Goal: Task Accomplishment & Management: Manage account settings

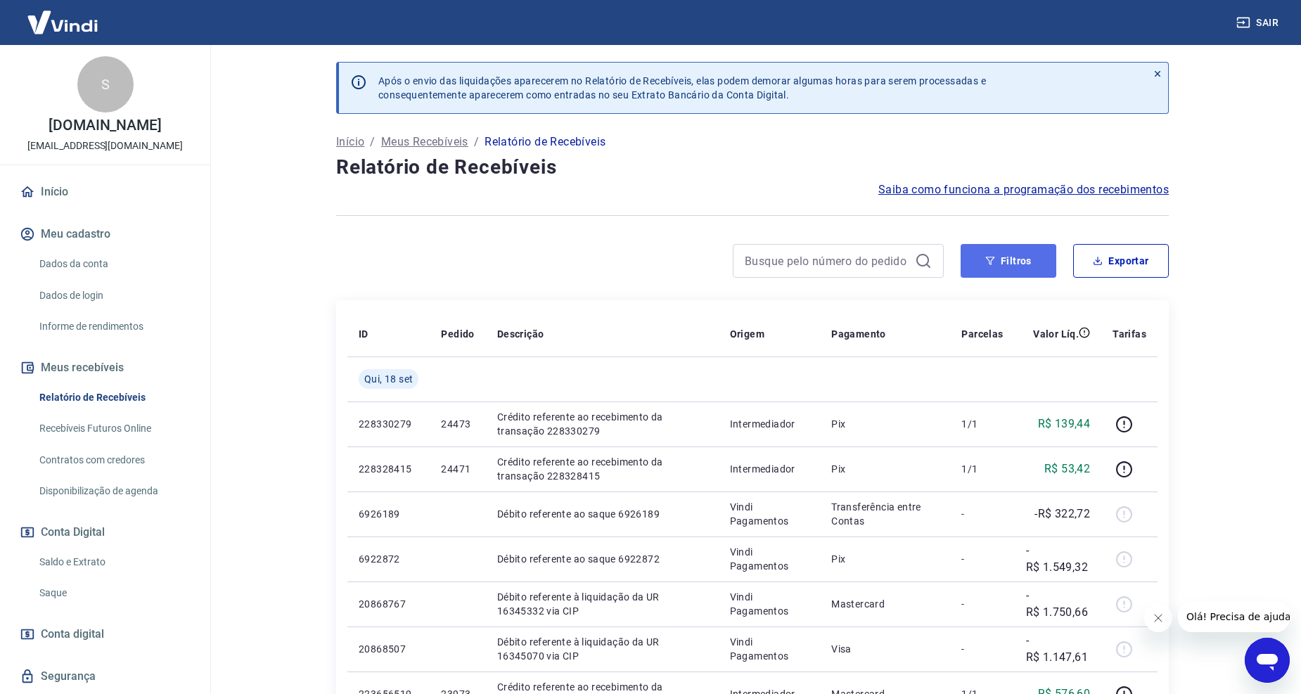
click at [999, 270] on button "Filtros" at bounding box center [1009, 261] width 96 height 34
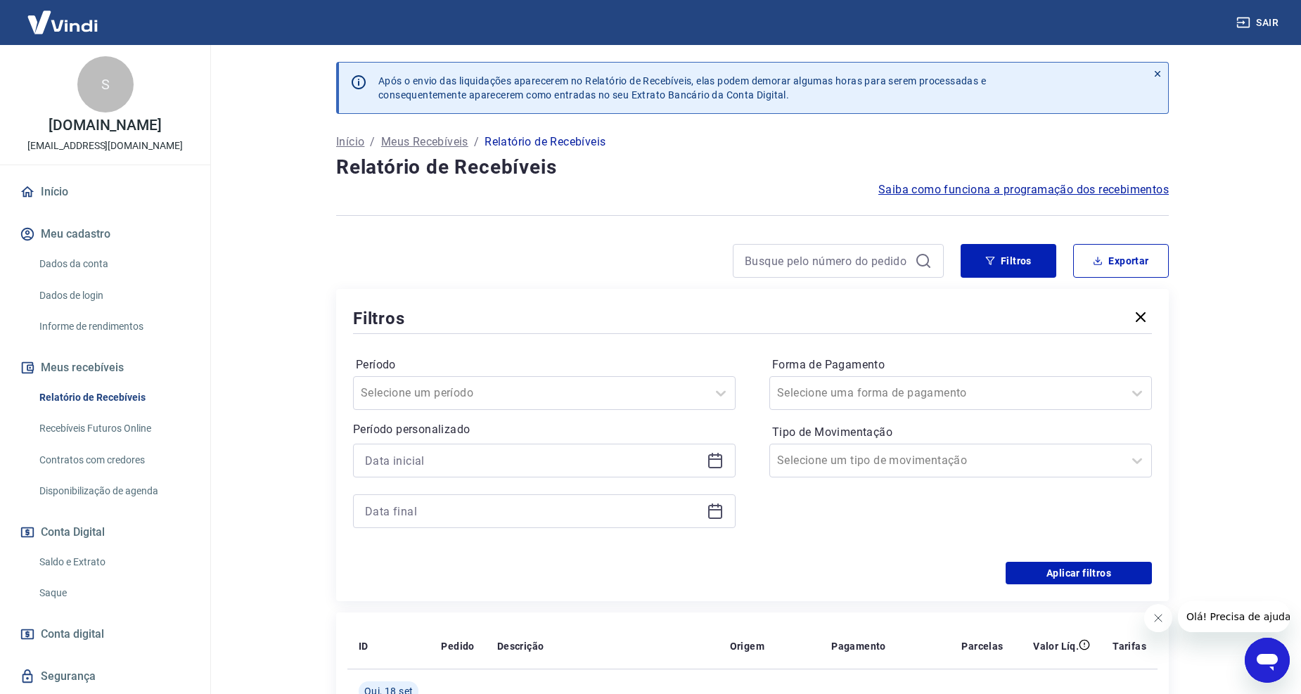
click at [723, 454] on icon at bounding box center [715, 460] width 17 height 17
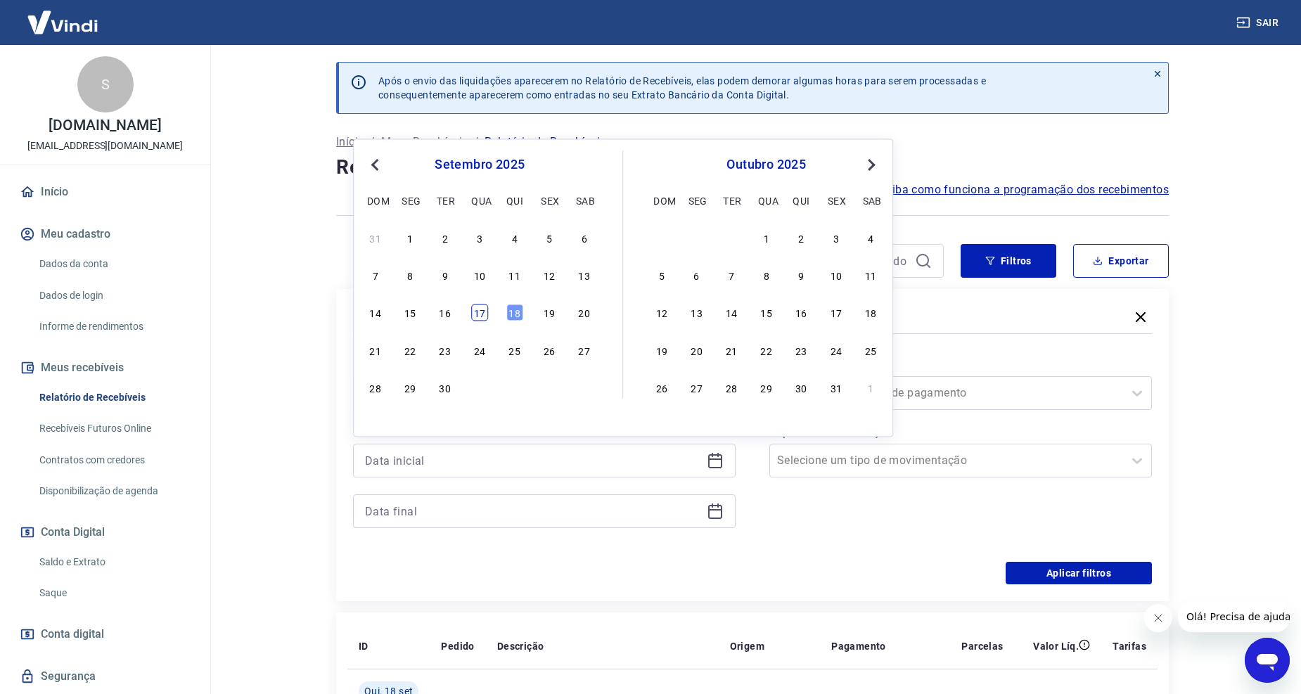
click at [480, 308] on div "17" at bounding box center [479, 313] width 17 height 17
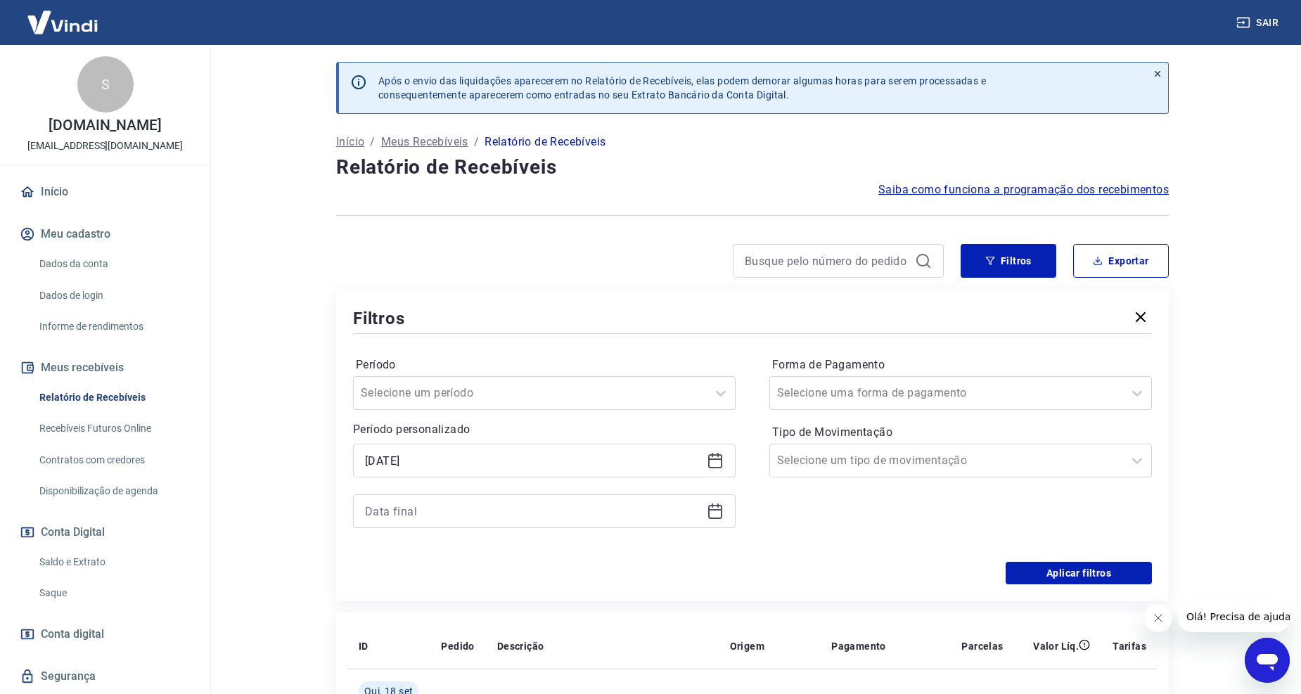
type input "[DATE]"
click at [719, 512] on icon at bounding box center [715, 511] width 17 height 17
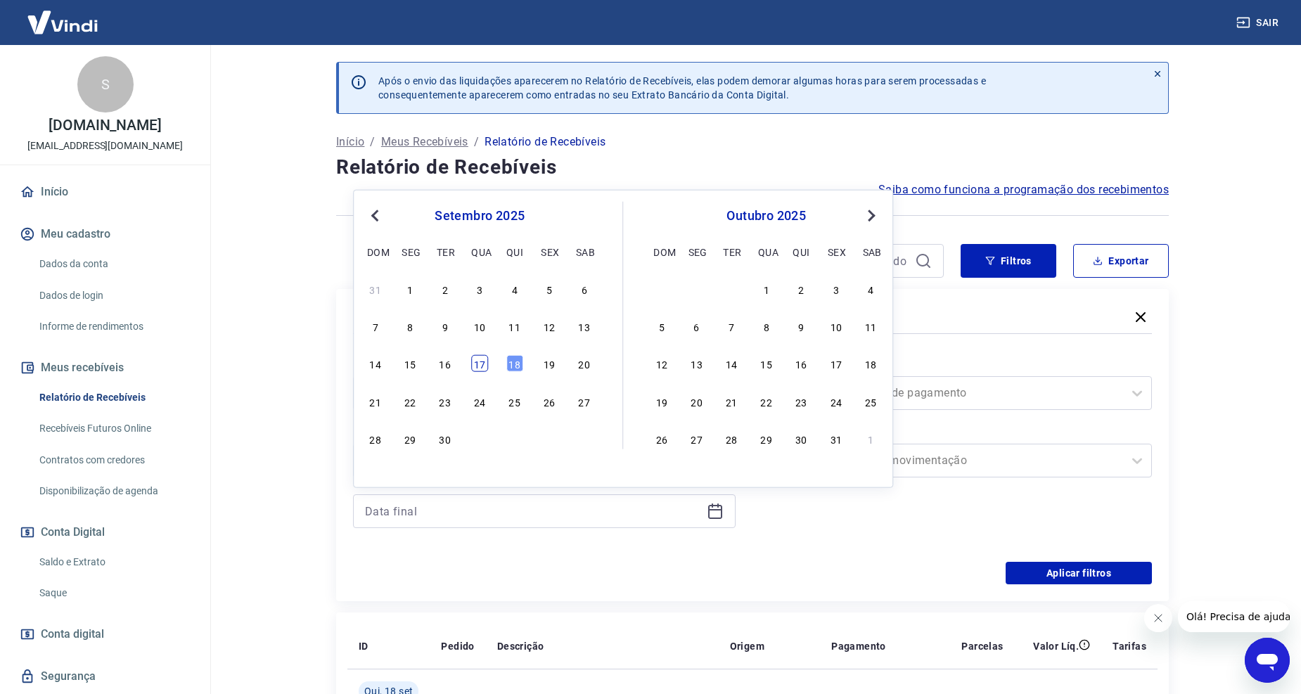
click at [477, 363] on div "17" at bounding box center [479, 363] width 17 height 17
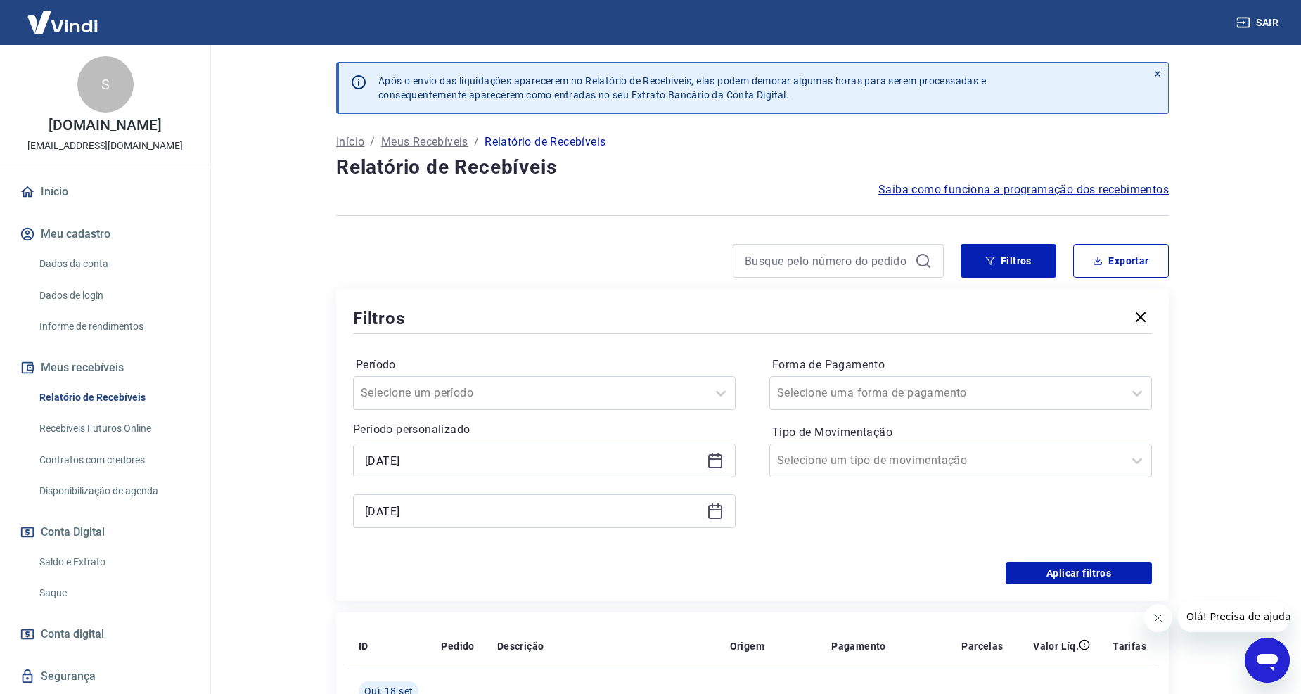
type input "[DATE]"
click at [1027, 466] on div at bounding box center [946, 461] width 339 height 20
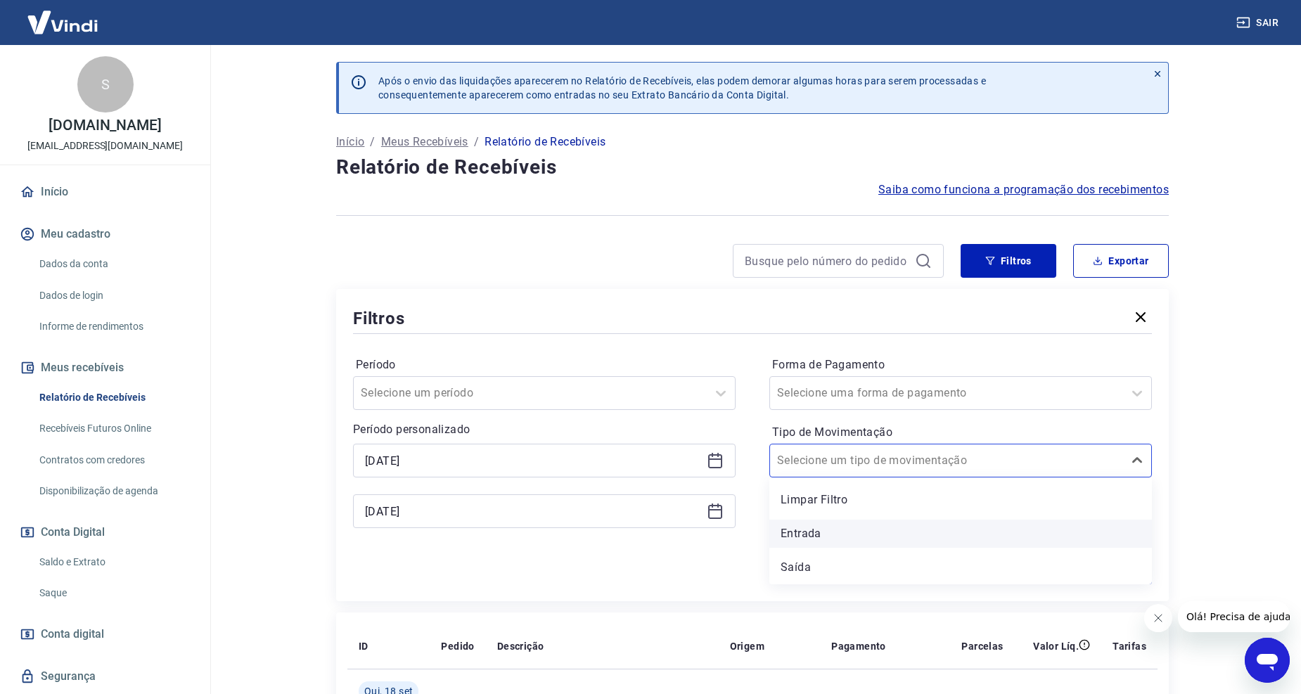
click at [874, 540] on div "Entrada" at bounding box center [960, 534] width 383 height 28
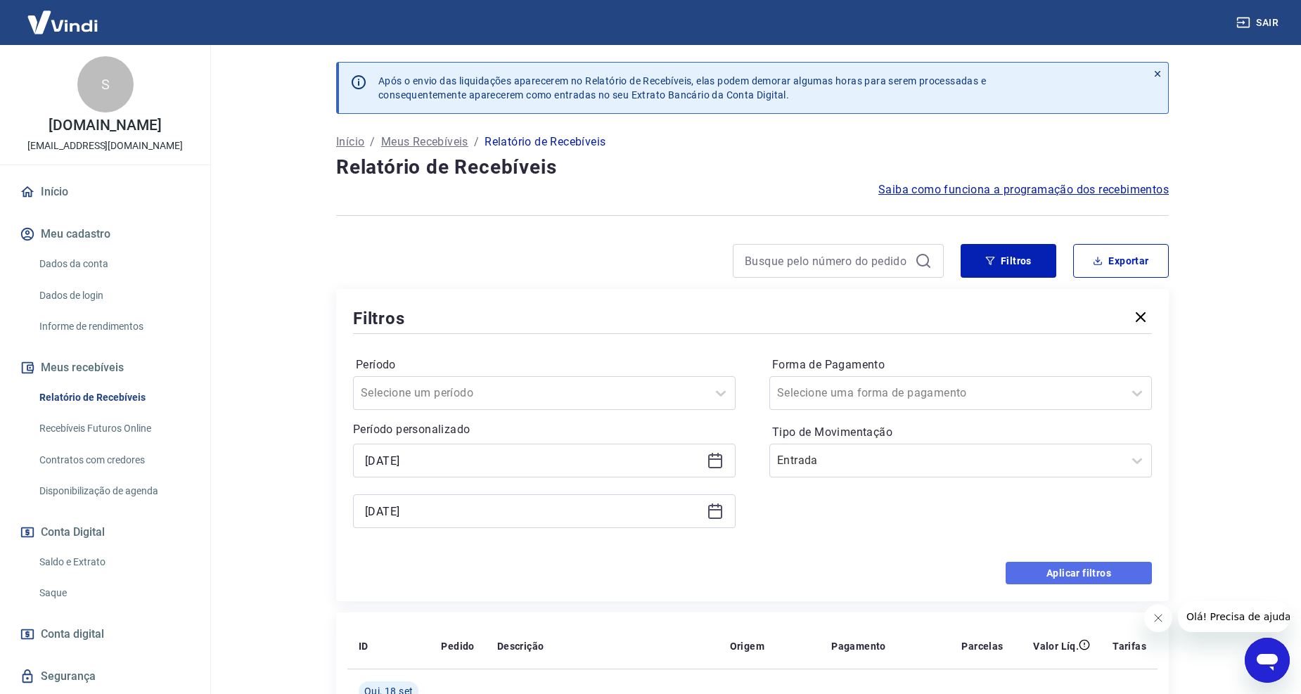
click at [1042, 578] on button "Aplicar filtros" at bounding box center [1079, 573] width 146 height 23
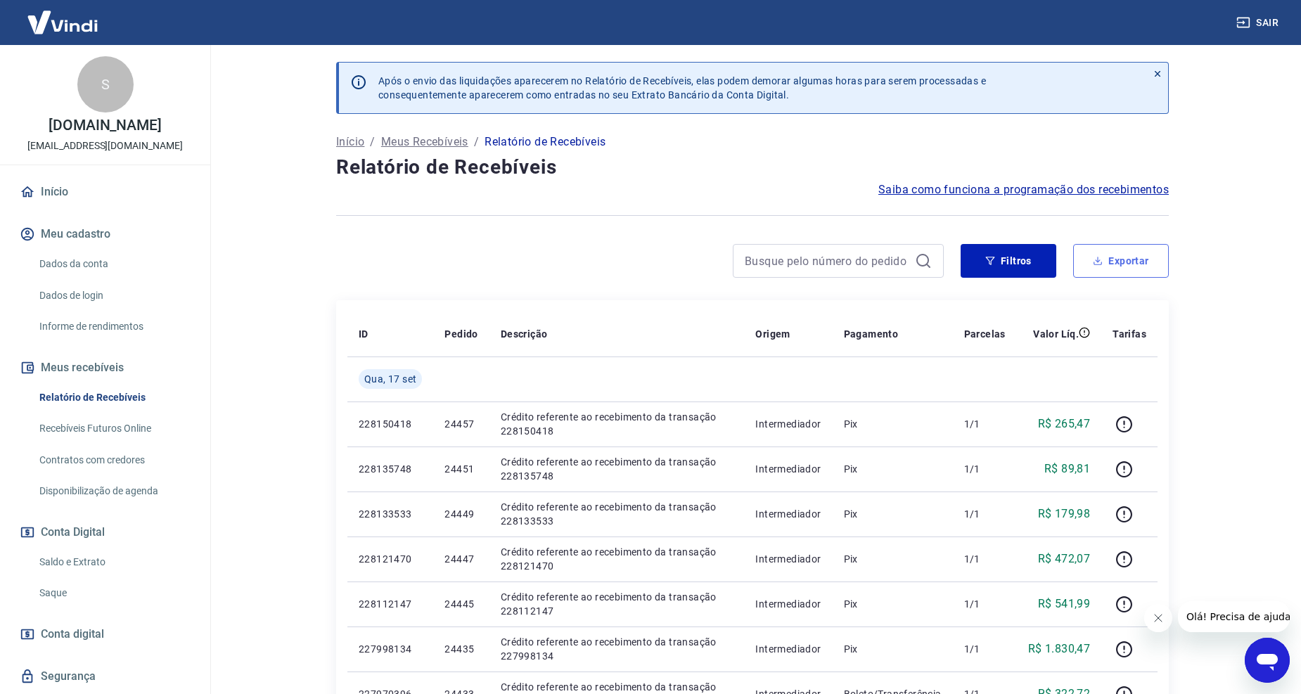
click at [1113, 259] on button "Exportar" at bounding box center [1121, 261] width 96 height 34
type input "[DATE]"
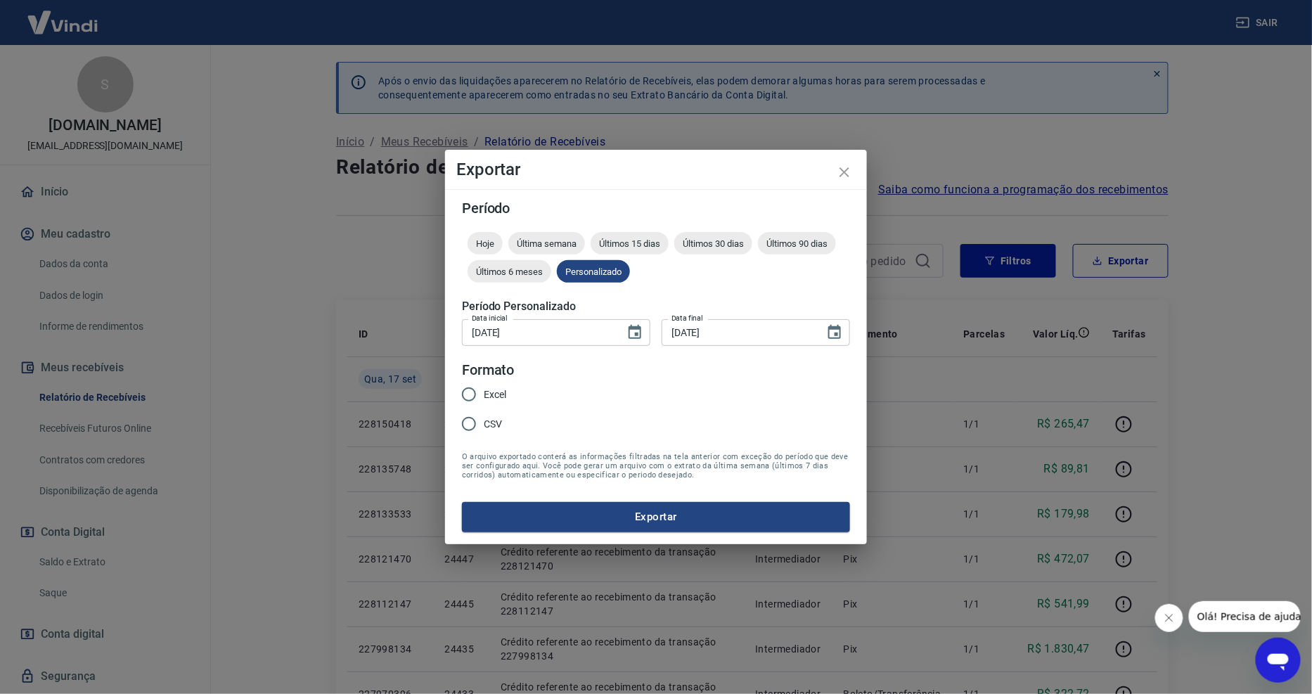
click at [466, 399] on input "Excel" at bounding box center [469, 395] width 30 height 30
radio input "true"
click at [592, 536] on div "Período Hoje Última semana Últimos 15 dias Últimos 30 dias Últimos 90 dias Últi…" at bounding box center [656, 366] width 422 height 354
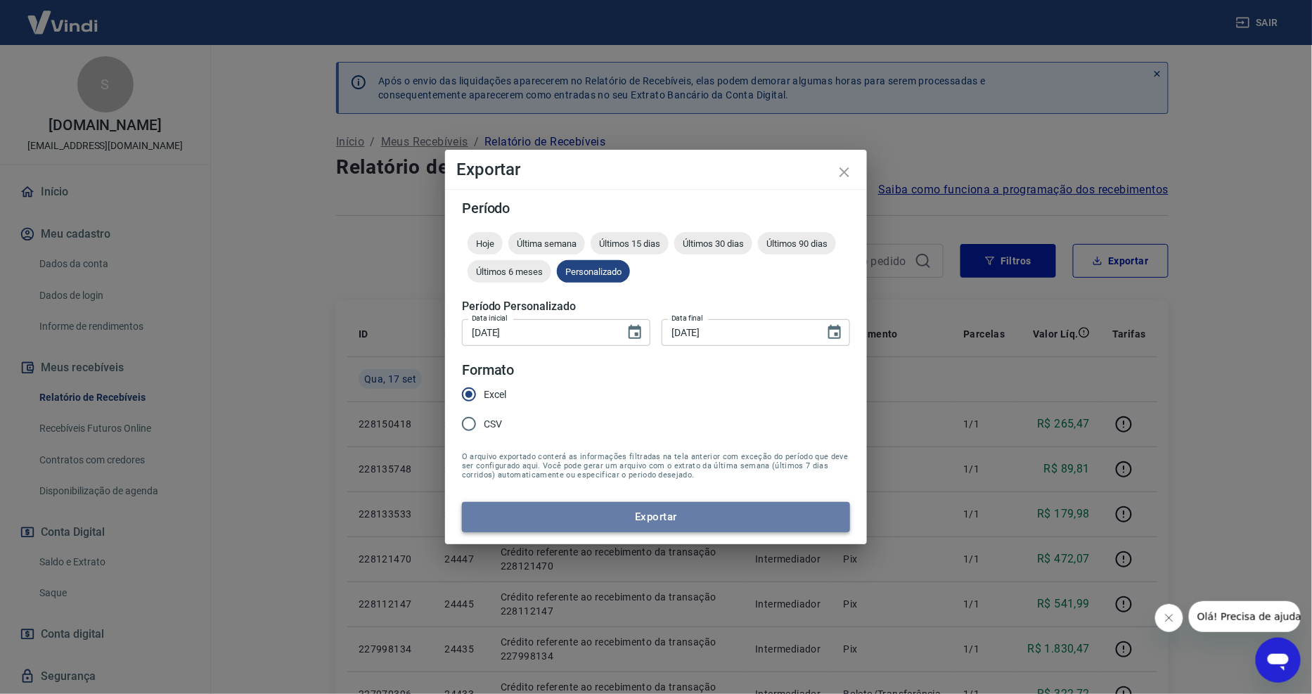
click at [601, 526] on button "Exportar" at bounding box center [656, 517] width 388 height 30
